Goal: Task Accomplishment & Management: Manage account settings

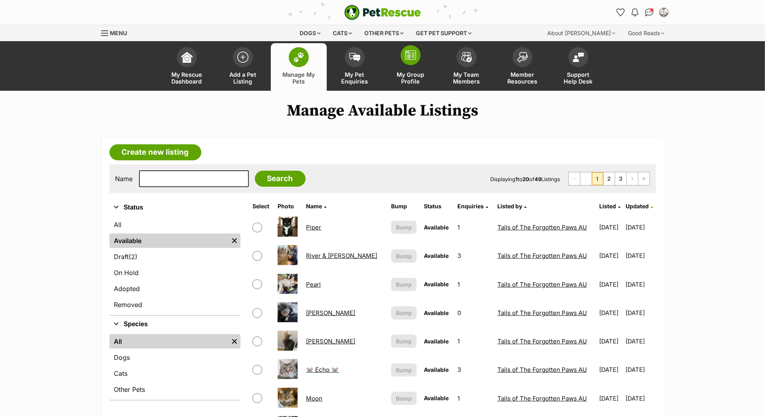
click at [420, 70] on link "My Group Profile" at bounding box center [411, 67] width 56 height 48
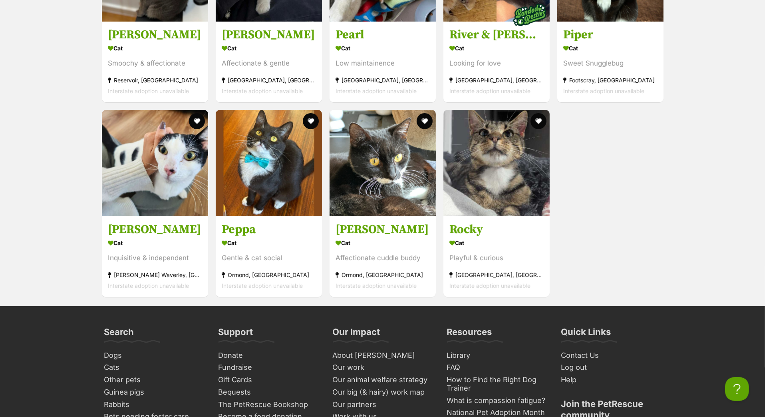
scroll to position [2829, 0]
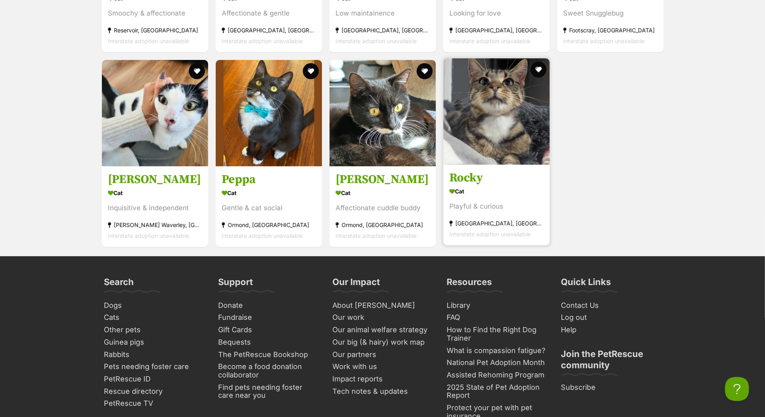
click at [463, 186] on h3 "Rocky" at bounding box center [496, 178] width 94 height 15
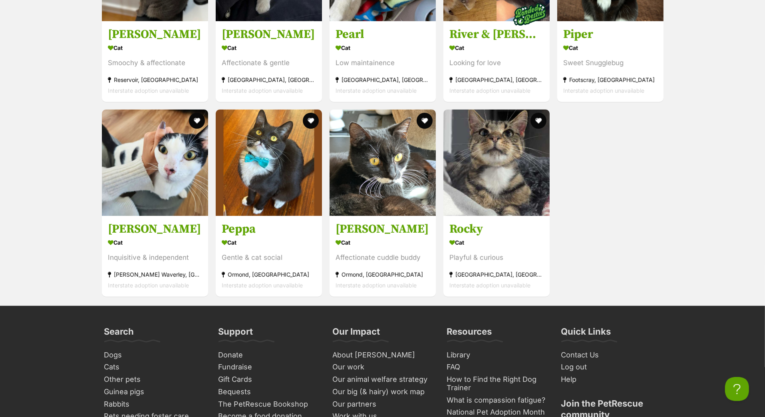
scroll to position [2829, 0]
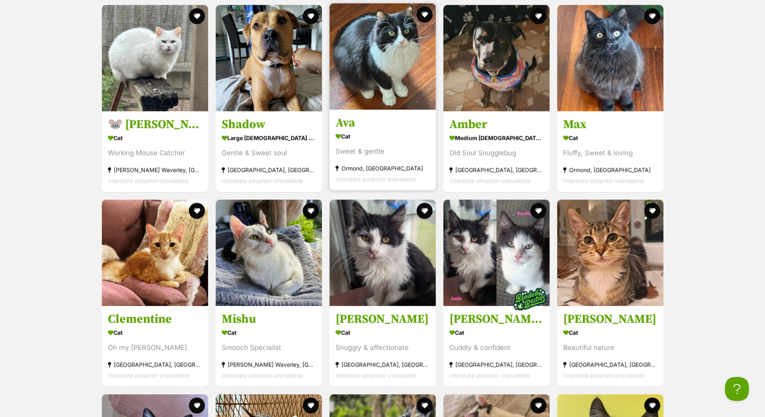
scroll to position [1523, 0]
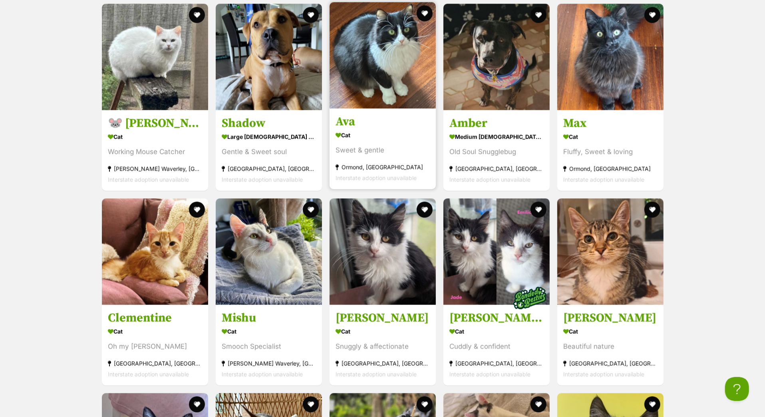
click at [352, 129] on h3 "Ava" at bounding box center [383, 121] width 94 height 15
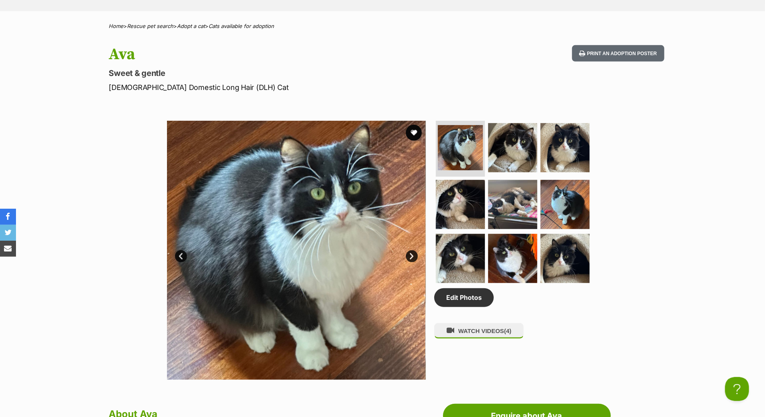
click at [414, 262] on link "Next" at bounding box center [412, 256] width 12 height 12
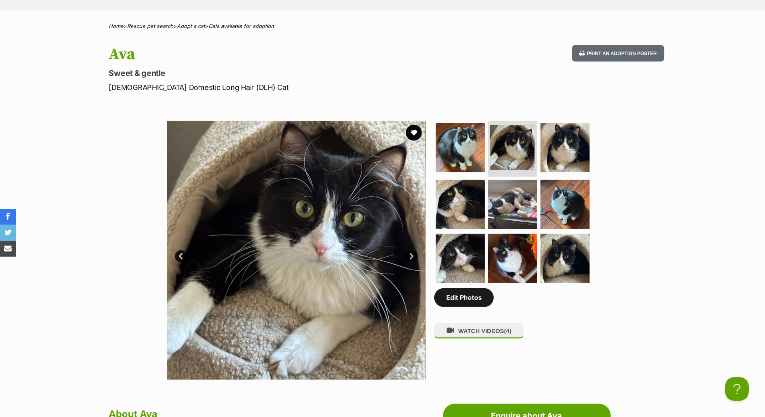
click at [484, 306] on link "Edit Photos" at bounding box center [464, 297] width 60 height 18
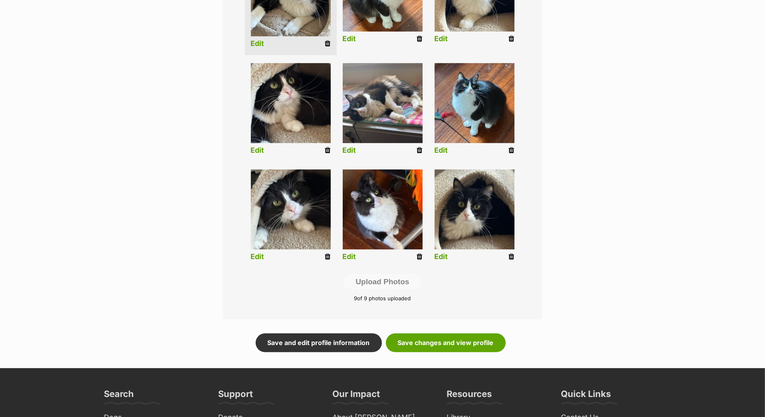
scroll to position [275, 0]
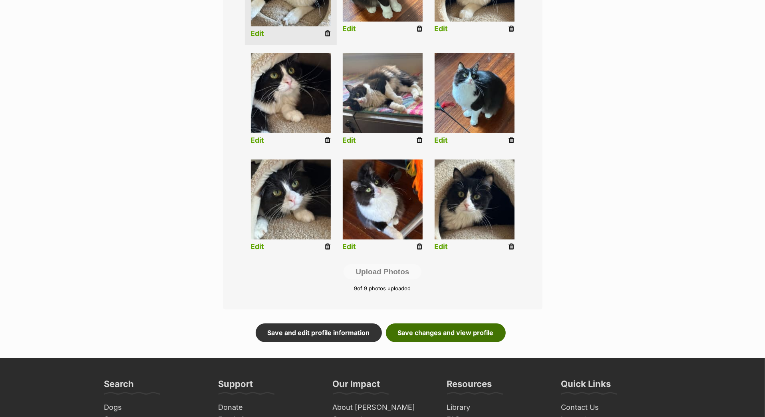
click at [450, 342] on link "Save changes and view profile" at bounding box center [446, 332] width 120 height 18
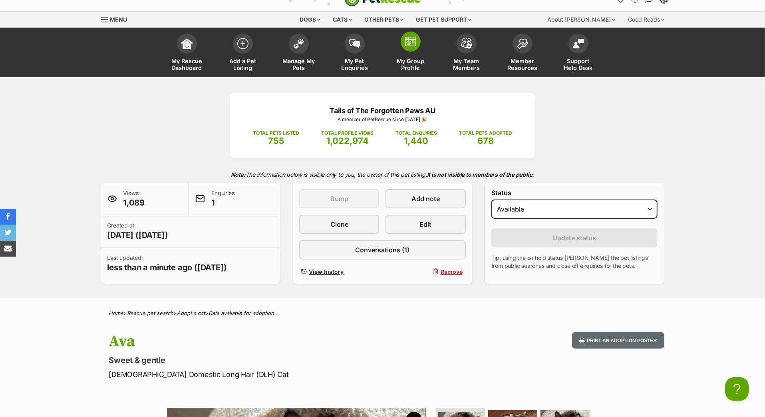
click at [412, 46] on img at bounding box center [410, 42] width 11 height 10
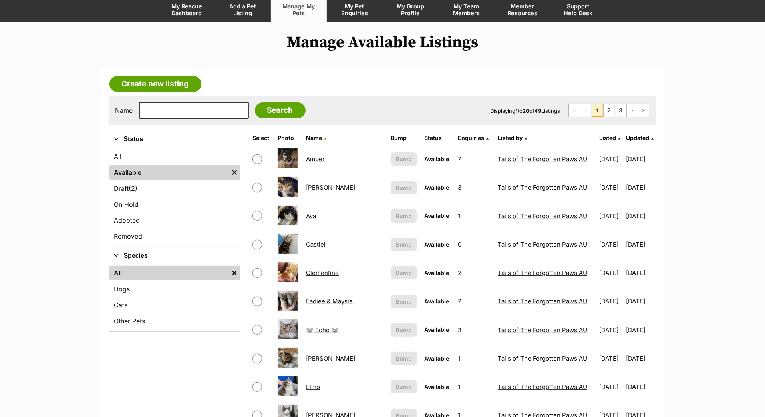
click at [628, 141] on span "Updated" at bounding box center [637, 137] width 23 height 7
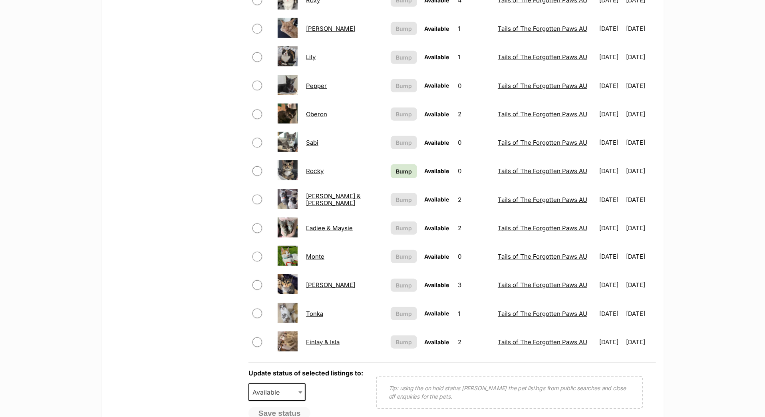
scroll to position [427, 0]
click at [396, 175] on span "Bump" at bounding box center [404, 170] width 16 height 8
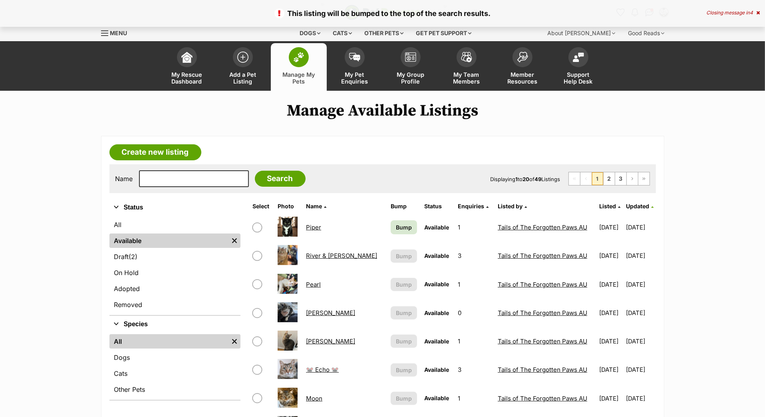
click at [396, 231] on span "Bump" at bounding box center [404, 227] width 16 height 8
click at [406, 60] on img at bounding box center [410, 55] width 11 height 10
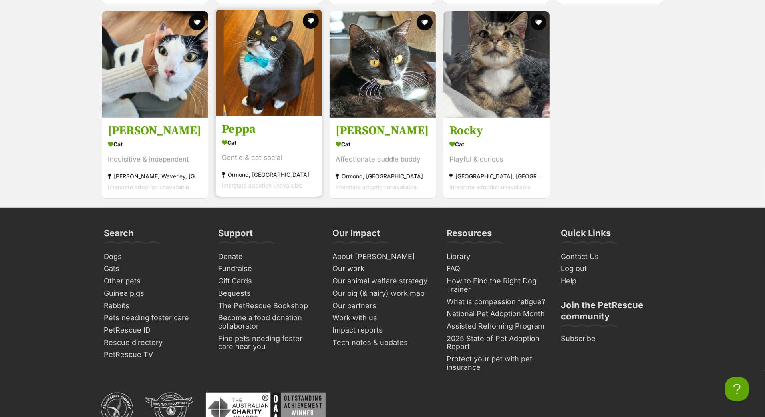
scroll to position [2894, 0]
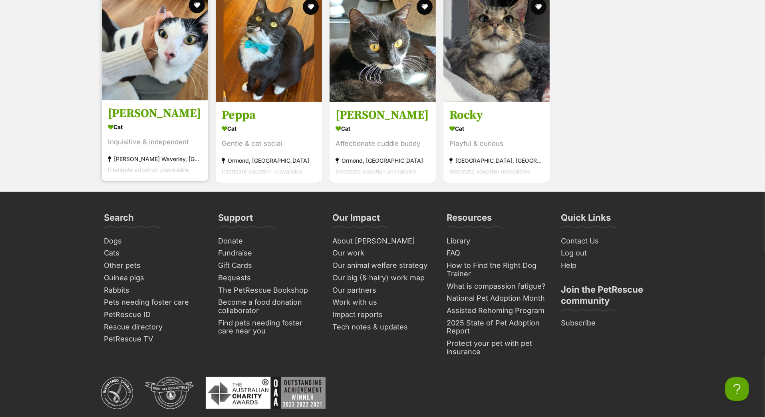
click at [152, 121] on h3 "[PERSON_NAME]" at bounding box center [155, 113] width 94 height 15
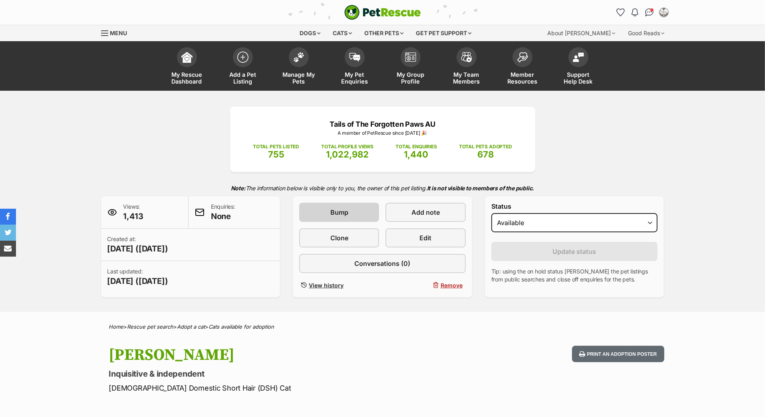
click at [339, 217] on span "Bump" at bounding box center [339, 212] width 18 height 10
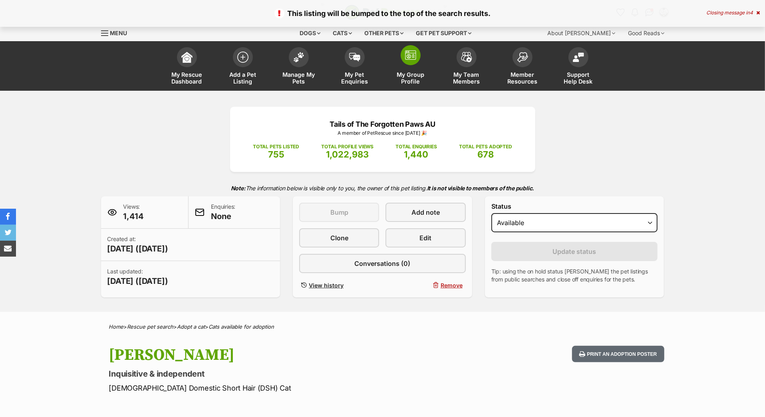
click at [405, 74] on link "My Group Profile" at bounding box center [411, 67] width 56 height 48
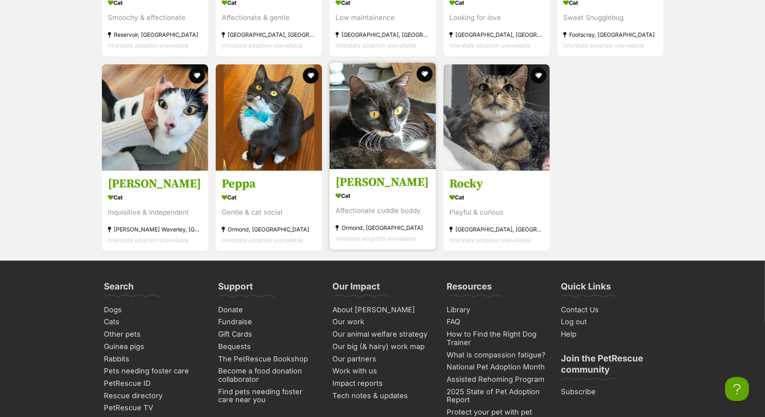
scroll to position [2759, 0]
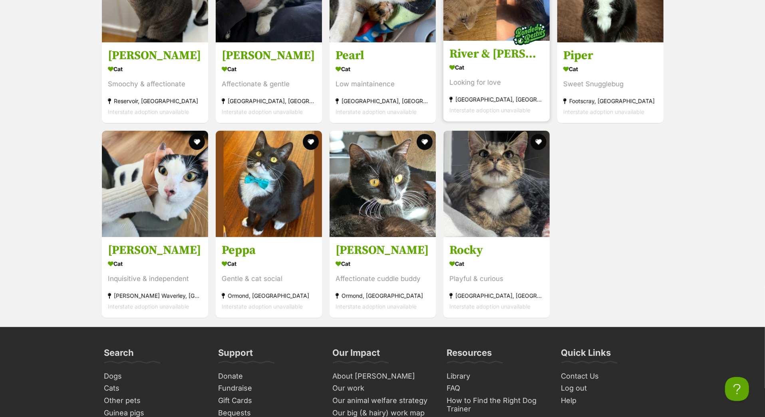
click at [492, 62] on h3 "River & [PERSON_NAME]" at bounding box center [496, 53] width 94 height 15
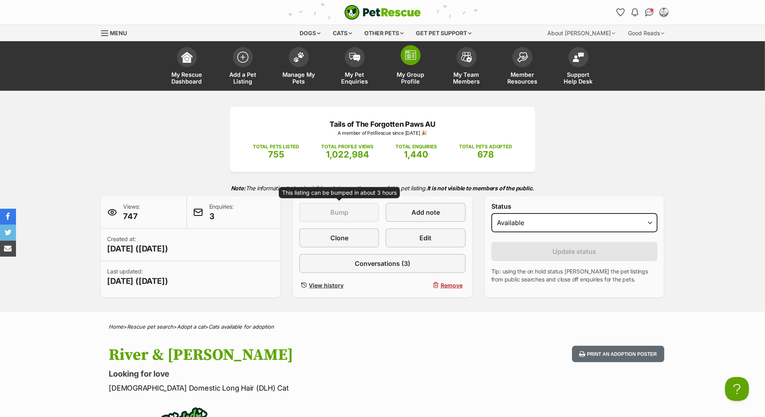
click at [412, 78] on link "My Group Profile" at bounding box center [411, 67] width 56 height 48
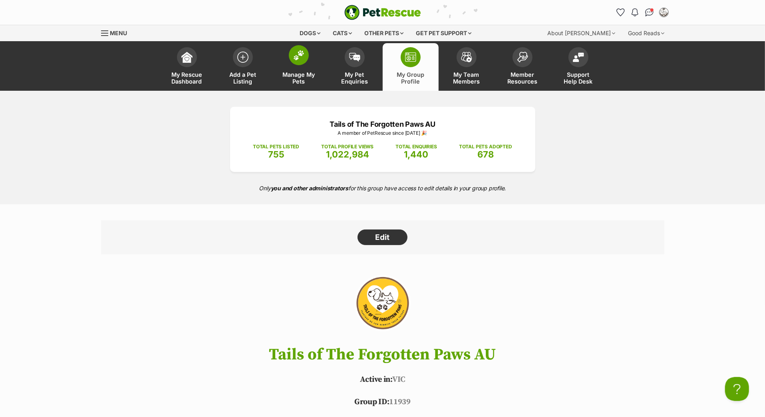
click at [299, 65] on span at bounding box center [299, 55] width 20 height 20
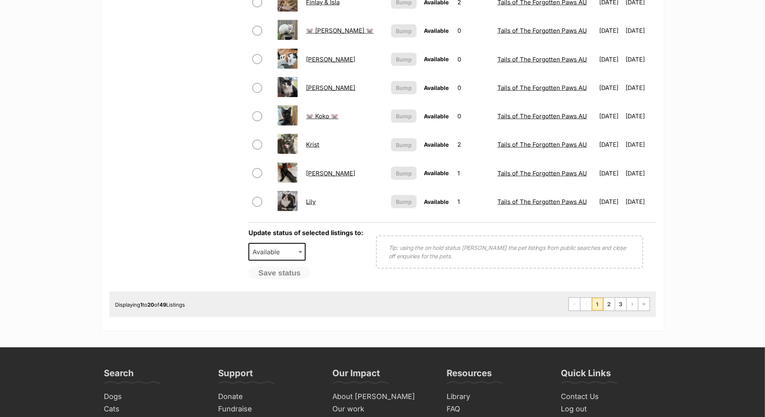
scroll to position [593, 0]
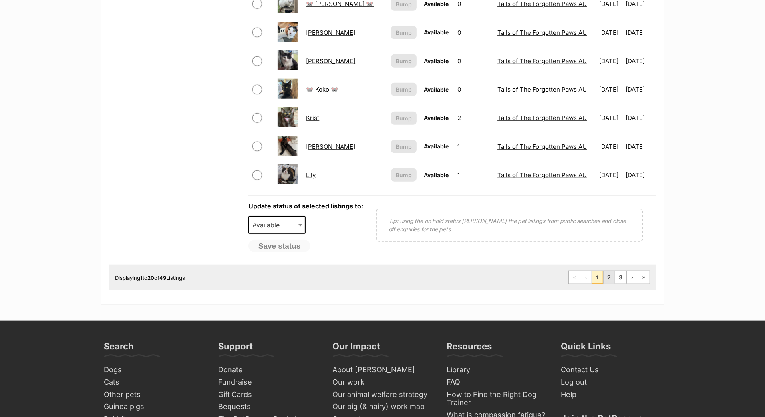
click at [604, 284] on link "2" at bounding box center [609, 277] width 11 height 13
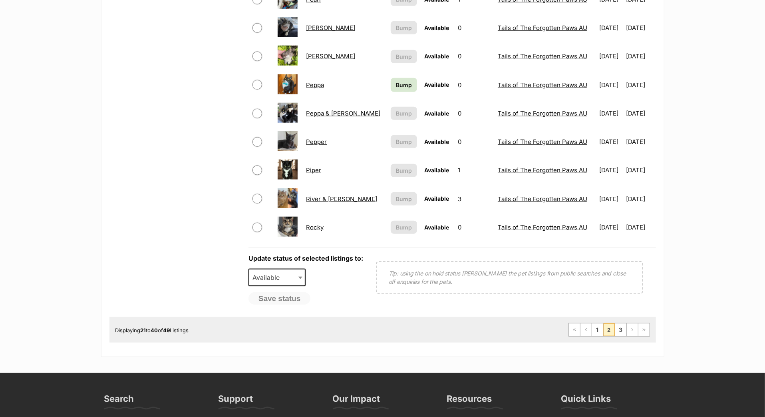
scroll to position [557, 0]
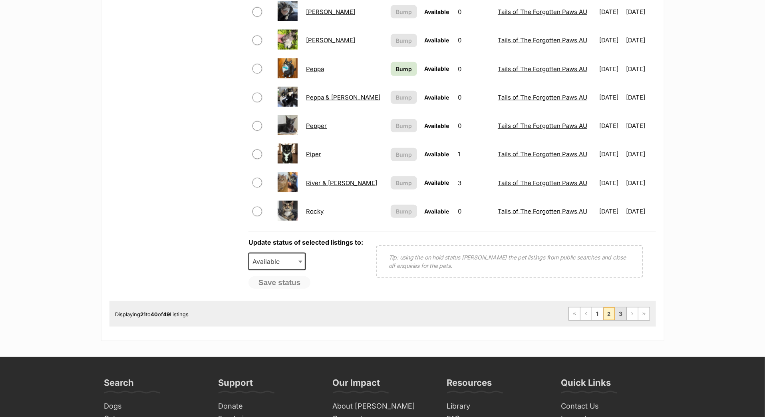
click at [615, 320] on link "3" at bounding box center [620, 313] width 11 height 13
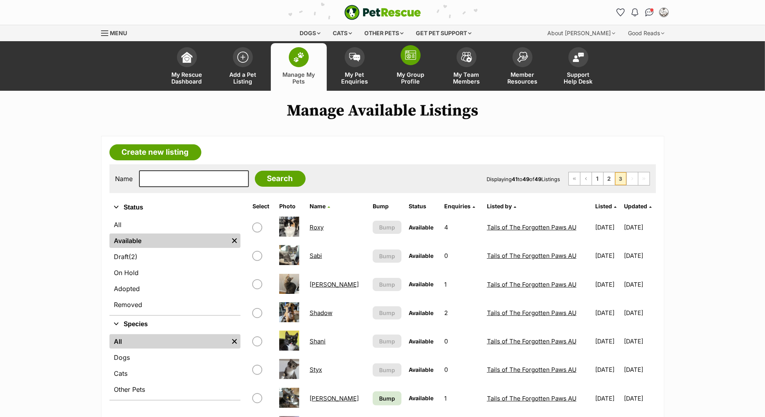
click at [409, 65] on span at bounding box center [411, 55] width 20 height 20
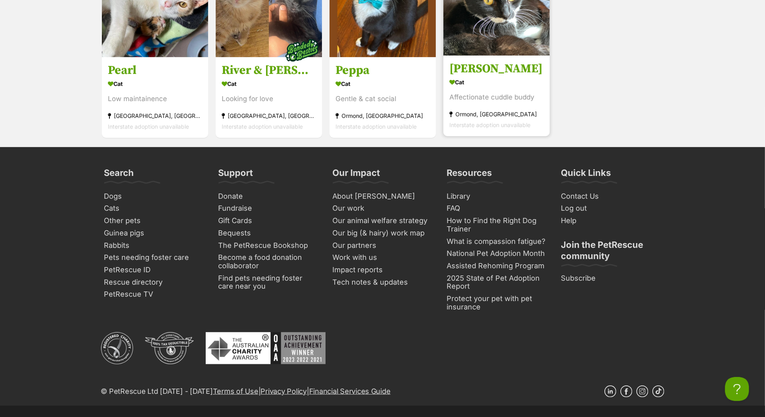
scroll to position [2940, 0]
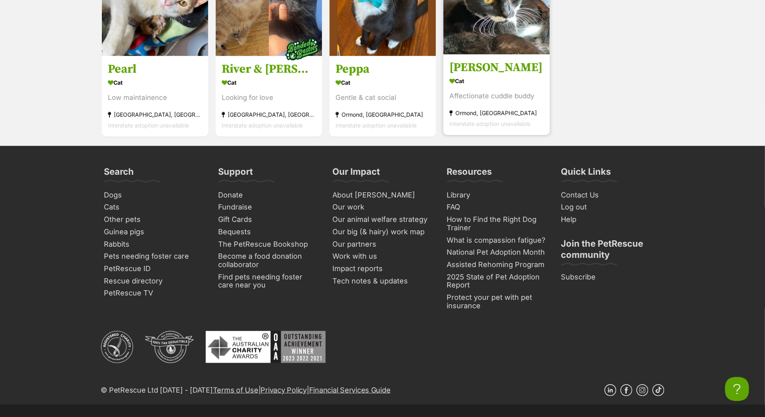
click at [489, 76] on h3 "[PERSON_NAME]" at bounding box center [496, 67] width 94 height 15
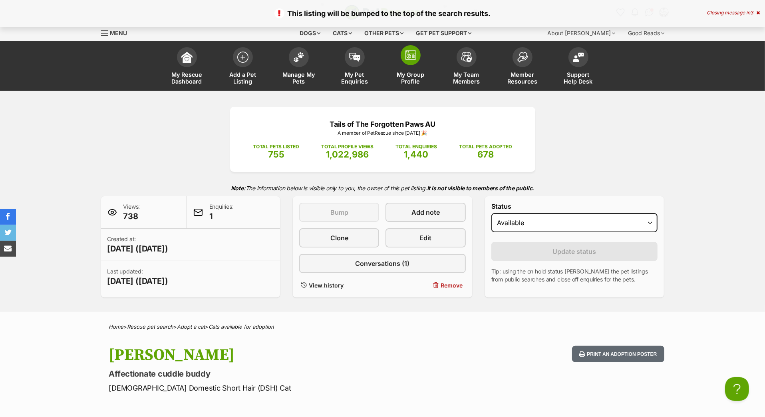
click at [415, 85] on span "My Group Profile" at bounding box center [411, 78] width 36 height 14
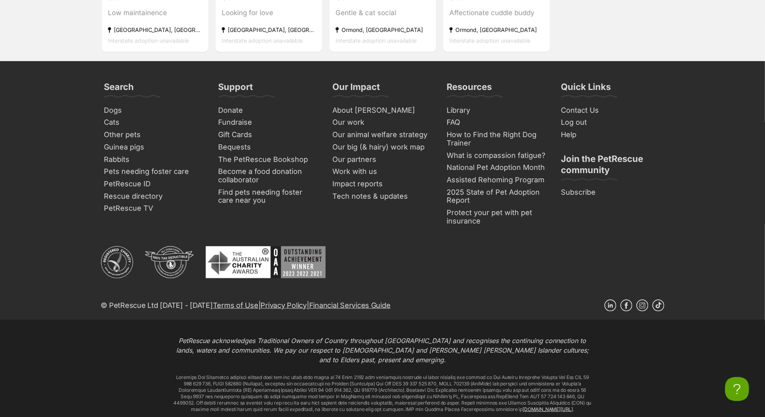
scroll to position [3040, 0]
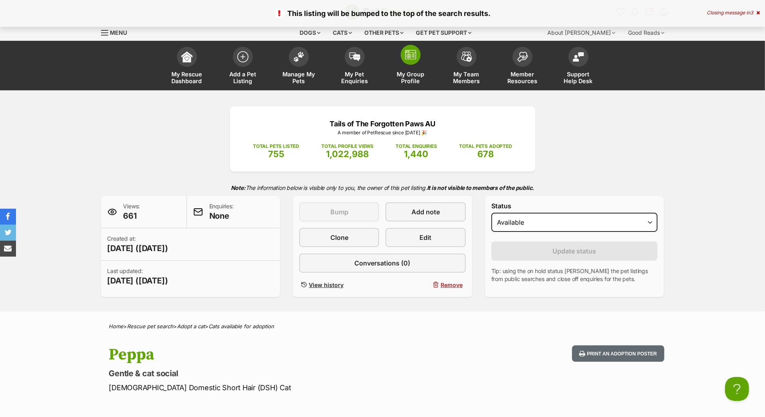
click at [409, 78] on link "My Group Profile" at bounding box center [411, 67] width 56 height 48
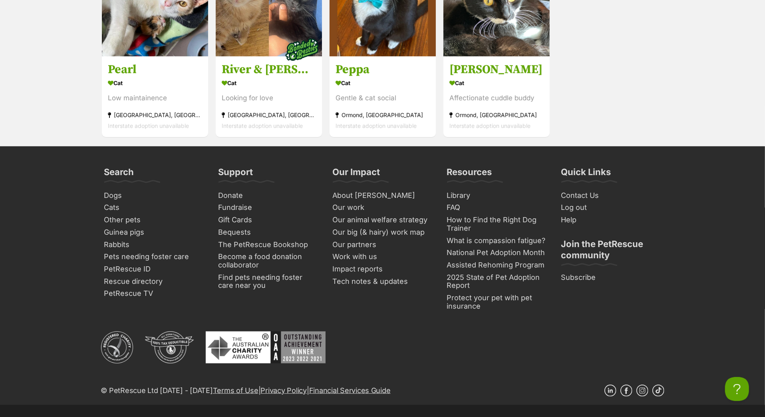
scroll to position [2940, 0]
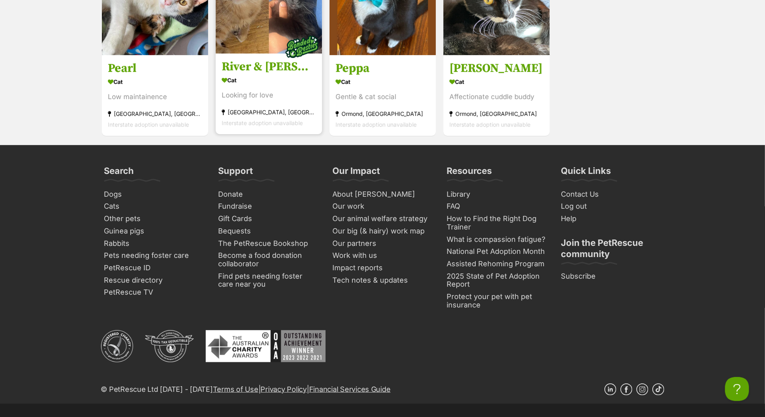
click at [259, 75] on h3 "River & [PERSON_NAME]" at bounding box center [269, 67] width 94 height 15
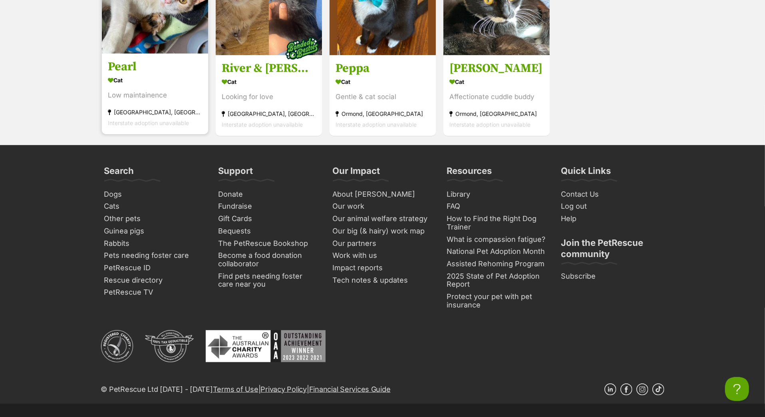
click at [132, 75] on h3 "Pearl" at bounding box center [155, 67] width 94 height 15
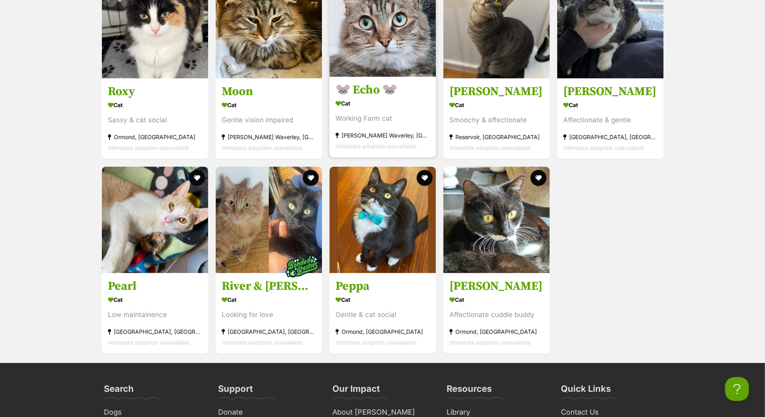
scroll to position [2717, 0]
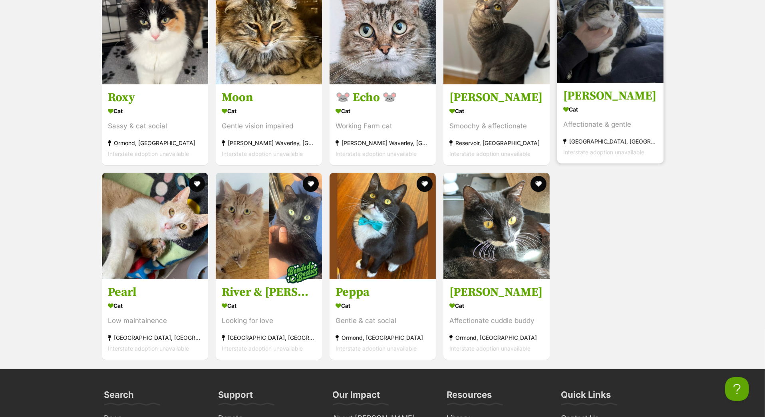
click at [585, 103] on h3 "Peggy" at bounding box center [610, 95] width 94 height 15
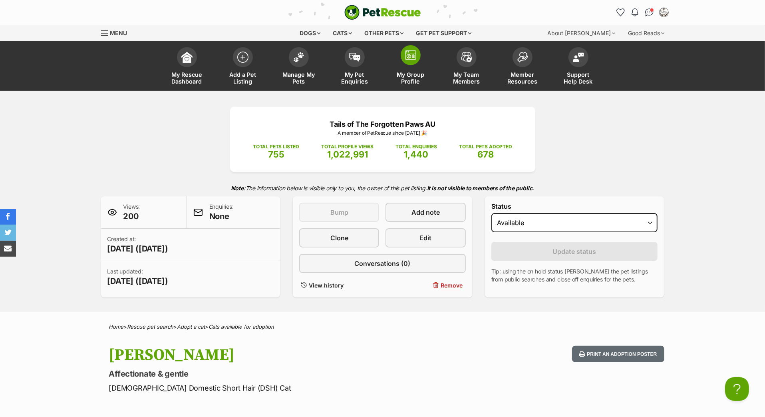
click at [412, 65] on span at bounding box center [411, 55] width 20 height 20
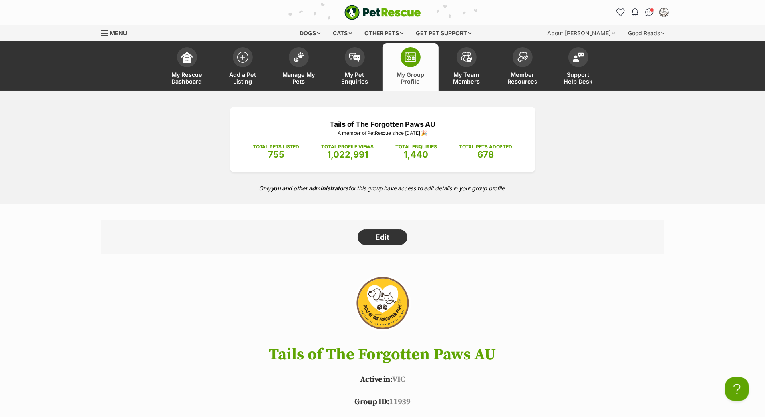
click at [137, 187] on div "Tails of The Forgotten Paws AU A member of PetRescue since 2021 🎉 TOTAL PETS LI…" at bounding box center [382, 147] width 765 height 113
click at [298, 60] on img at bounding box center [298, 55] width 11 height 10
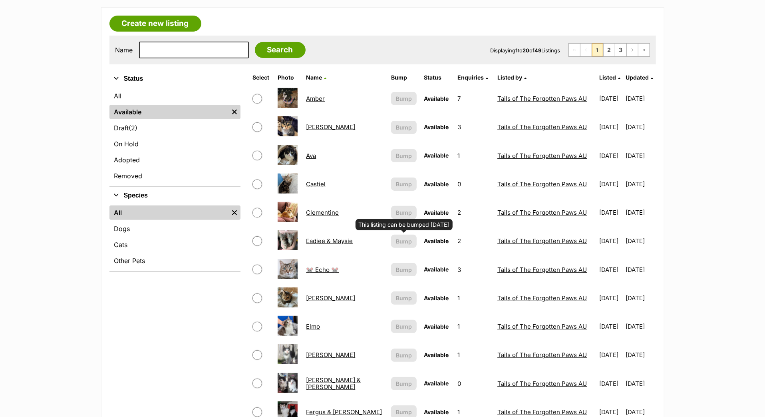
scroll to position [110, 0]
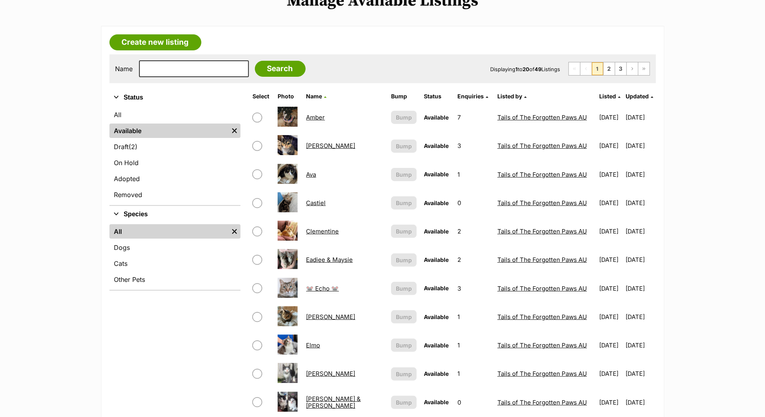
click at [628, 99] on span "Updated" at bounding box center [637, 96] width 23 height 7
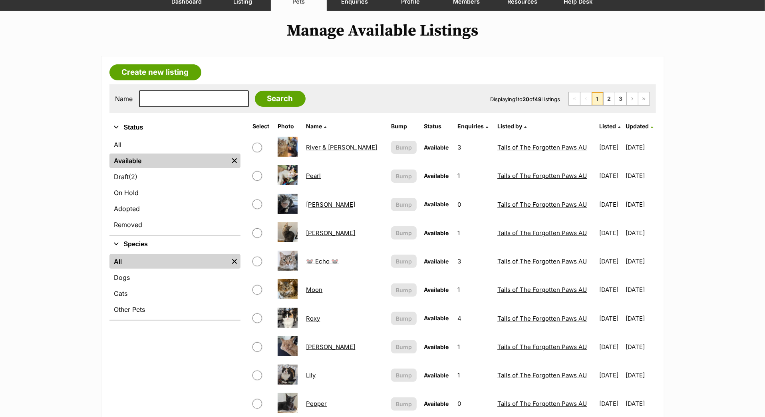
scroll to position [52, 0]
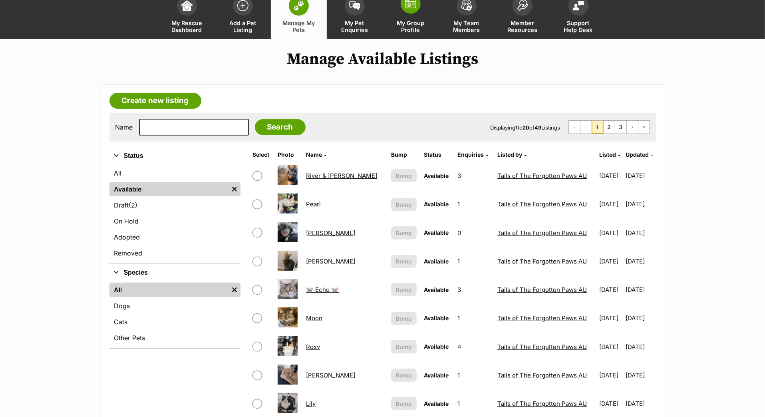
click at [412, 14] on span at bounding box center [411, 4] width 20 height 20
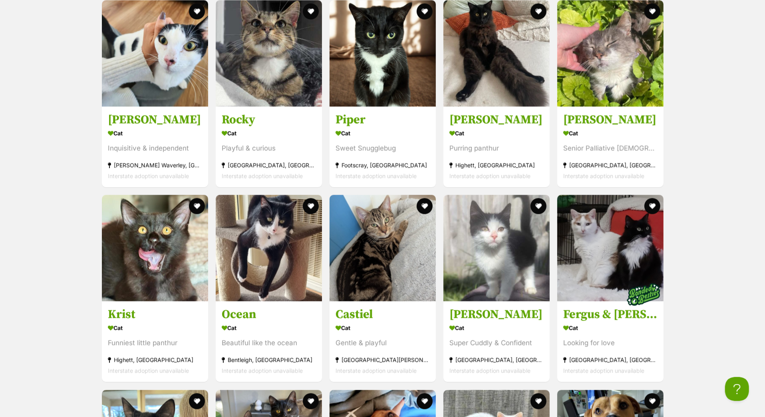
scroll to position [974, 0]
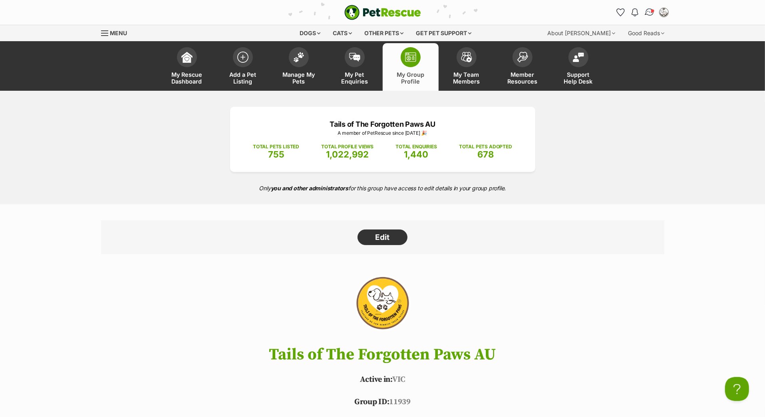
click at [646, 14] on img "Conversations" at bounding box center [649, 12] width 11 height 10
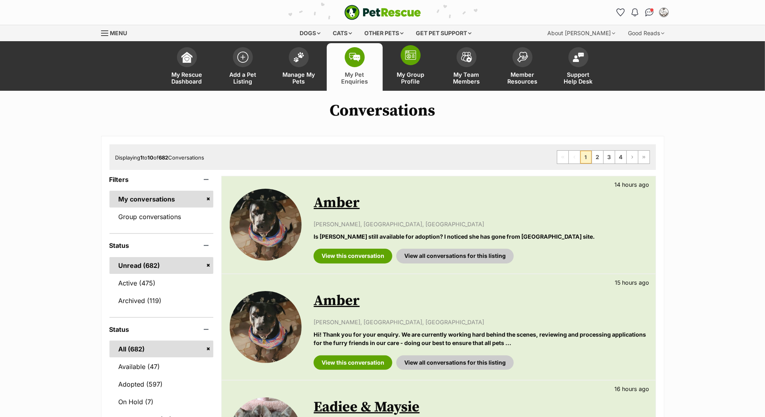
click at [417, 65] on span at bounding box center [411, 55] width 20 height 20
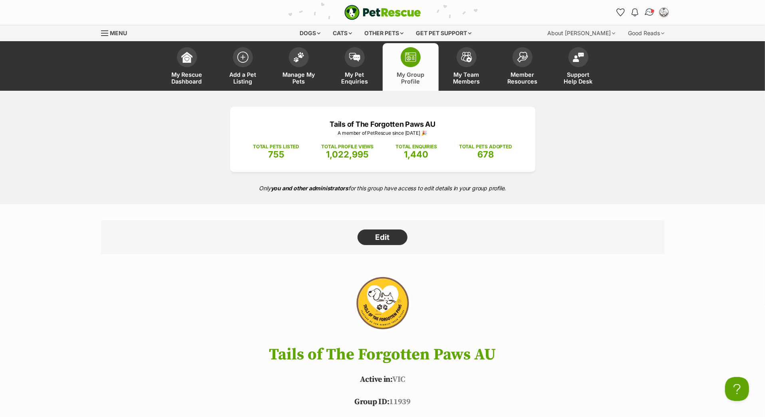
click at [644, 15] on img "Conversations" at bounding box center [649, 12] width 11 height 10
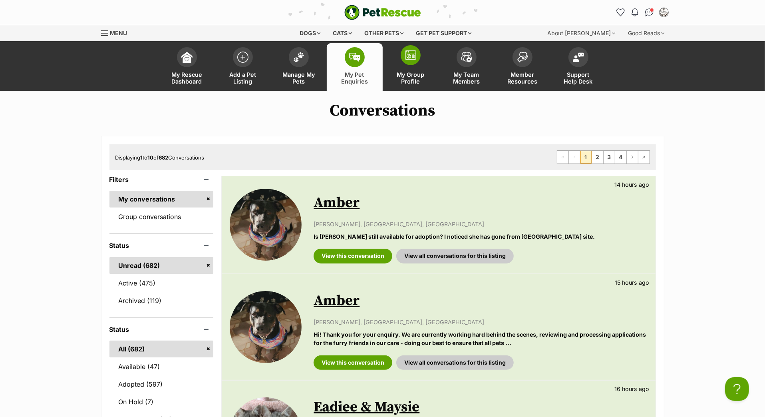
click at [407, 60] on img at bounding box center [410, 55] width 11 height 10
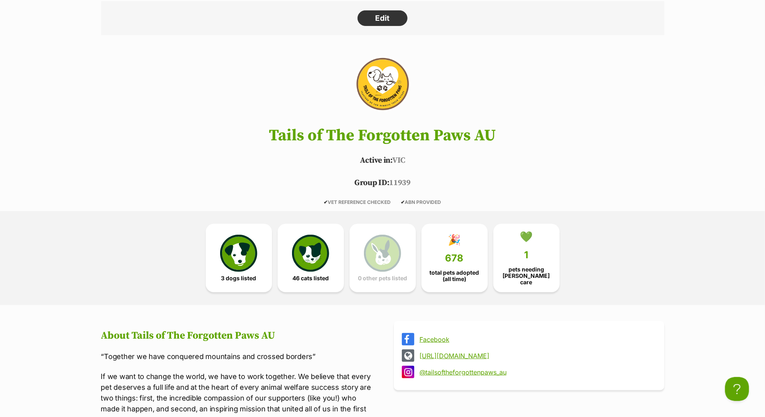
scroll to position [36, 0]
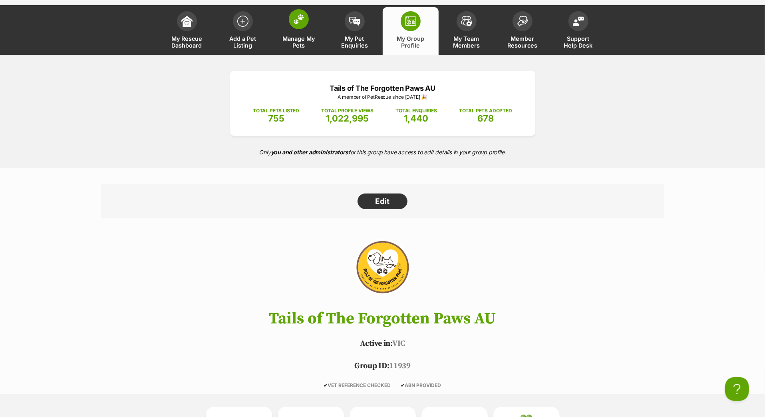
click at [302, 24] on img at bounding box center [298, 19] width 11 height 10
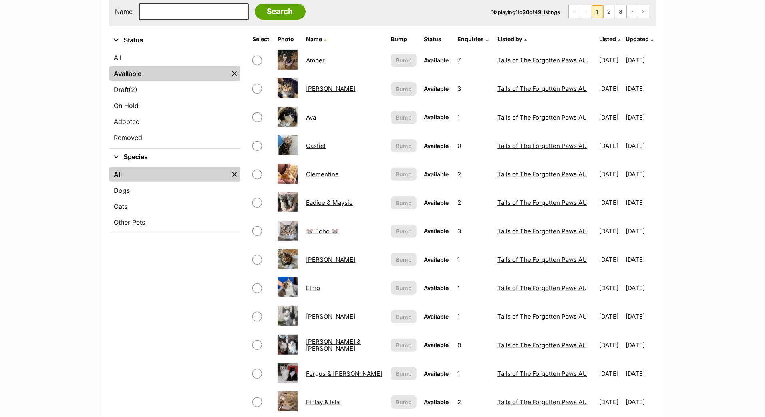
scroll to position [167, 0]
